Goal: Task Accomplishment & Management: Use online tool/utility

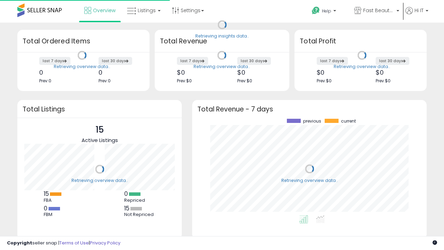
scroll to position [96, 220]
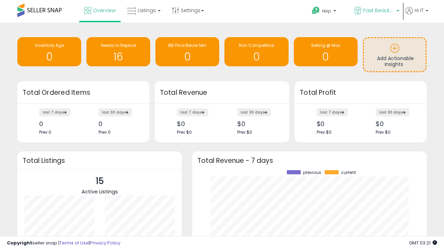
click at [376, 11] on span "Fast Beauty ([GEOGRAPHIC_DATA])" at bounding box center [378, 10] width 31 height 7
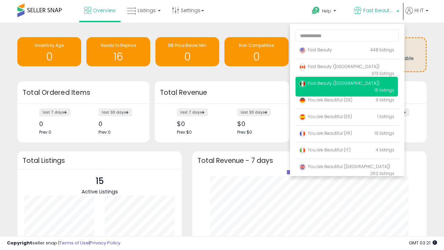
click at [346, 167] on span "You are Beautiful ([GEOGRAPHIC_DATA])" at bounding box center [344, 166] width 91 height 6
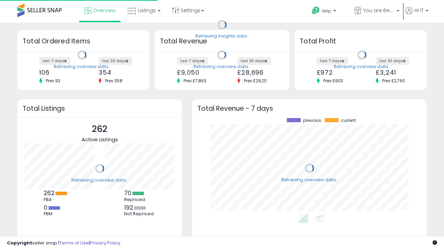
scroll to position [96, 220]
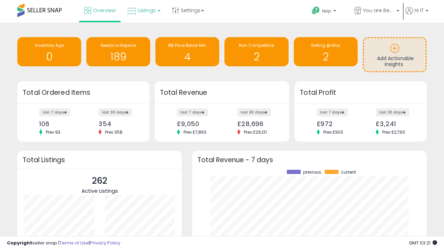
click at [143, 10] on span "Listings" at bounding box center [147, 10] width 18 height 7
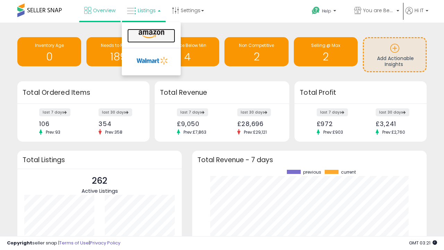
click at [150, 34] on icon at bounding box center [151, 34] width 30 height 9
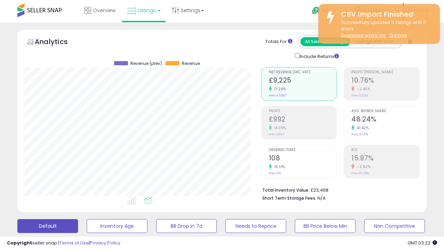
scroll to position [189, 0]
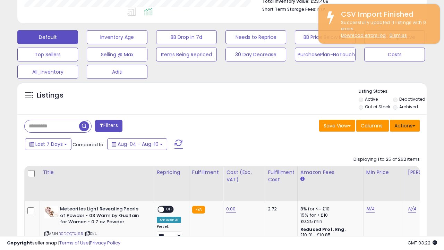
click at [404, 125] on button "Actions" at bounding box center [405, 126] width 30 height 12
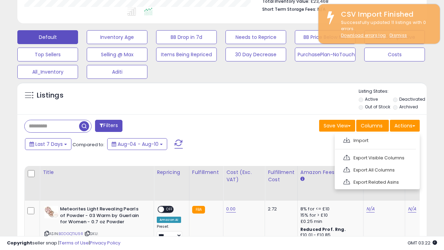
click at [346, 139] on span at bounding box center [346, 139] width 7 height 5
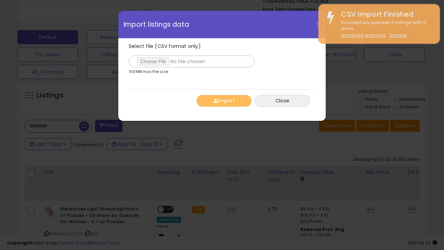
type input "**********"
click at [224, 100] on button "Import" at bounding box center [223, 101] width 55 height 12
